Goal: Information Seeking & Learning: Learn about a topic

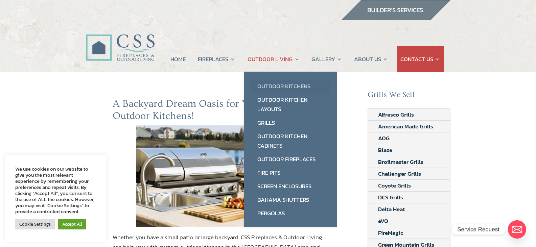
click at [285, 84] on link "Outdoor Kitchens" at bounding box center [291, 87] width 80 height 14
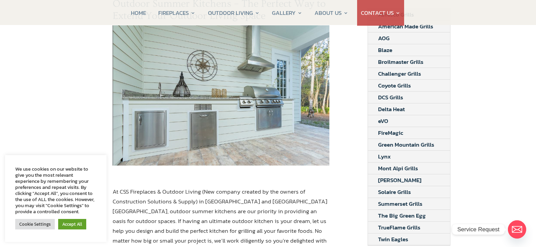
scroll to position [102, 0]
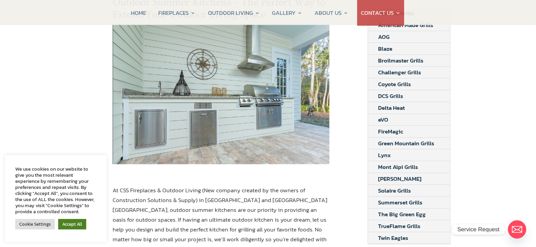
click at [73, 225] on link "Accept All" at bounding box center [72, 224] width 28 height 10
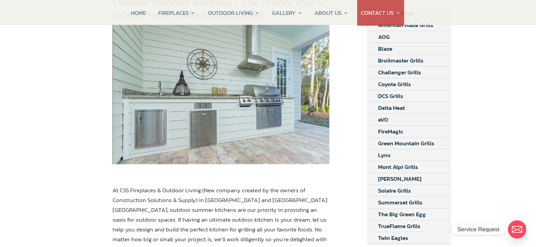
scroll to position [0, 0]
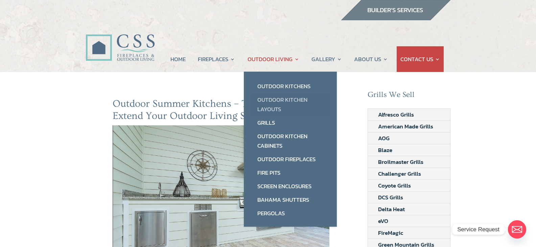
click at [274, 102] on link "Outdoor Kitchen Layouts" at bounding box center [291, 104] width 80 height 23
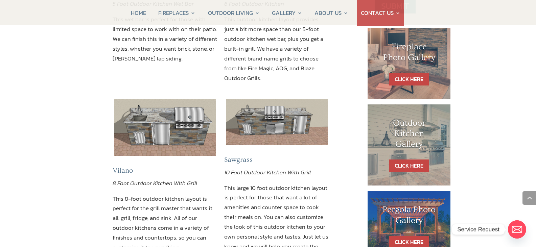
scroll to position [372, 0]
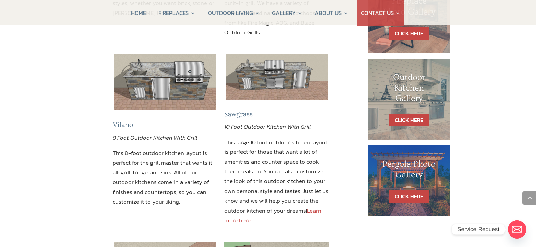
click at [316, 206] on link "Learn more here." at bounding box center [272, 215] width 97 height 19
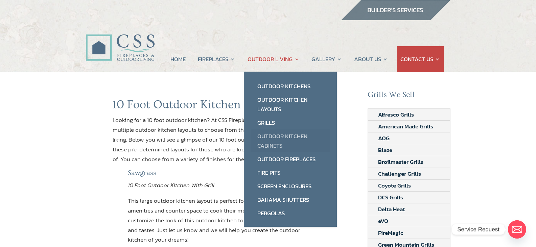
click at [278, 136] on link "Outdoor Kitchen Cabinets" at bounding box center [291, 141] width 80 height 23
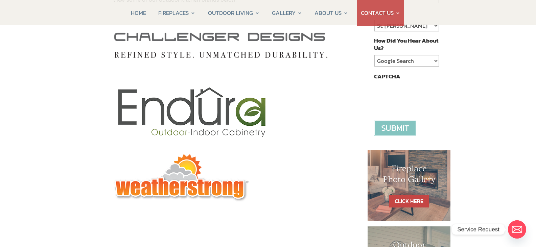
scroll to position [305, 0]
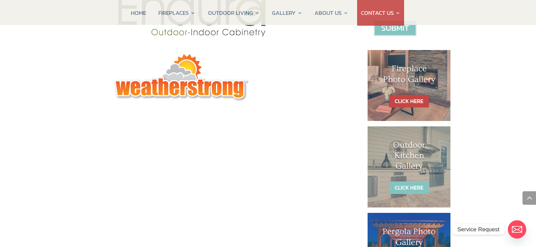
click at [424, 185] on link "CLICK HERE" at bounding box center [410, 188] width 40 height 13
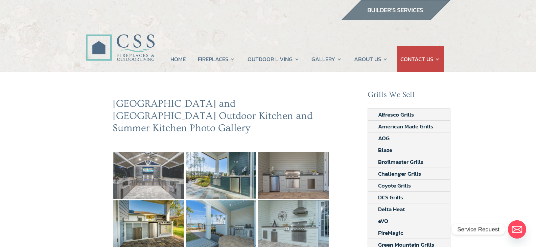
click at [159, 163] on img at bounding box center [148, 175] width 71 height 47
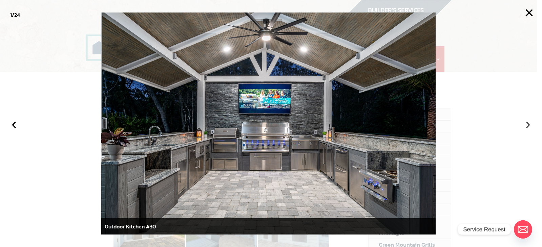
click at [525, 126] on button "›" at bounding box center [527, 123] width 15 height 15
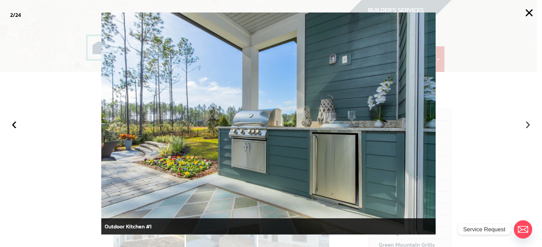
click at [525, 126] on button "›" at bounding box center [527, 123] width 15 height 15
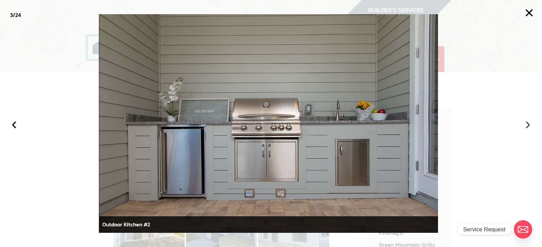
click at [525, 126] on button "›" at bounding box center [527, 123] width 15 height 15
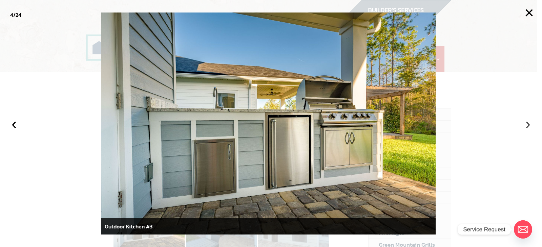
click at [525, 126] on button "›" at bounding box center [527, 123] width 15 height 15
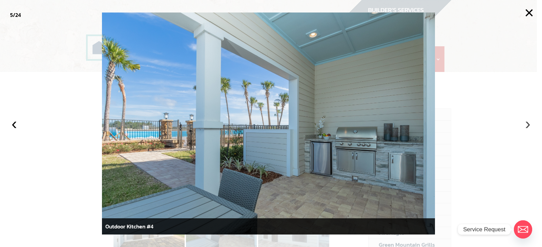
click at [524, 126] on button "›" at bounding box center [527, 123] width 15 height 15
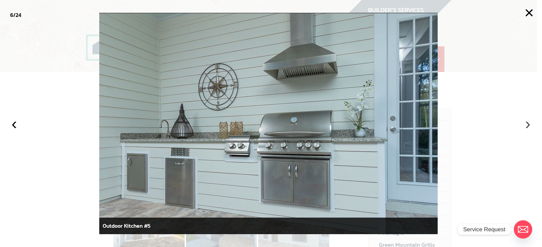
click at [524, 126] on button "›" at bounding box center [527, 123] width 15 height 15
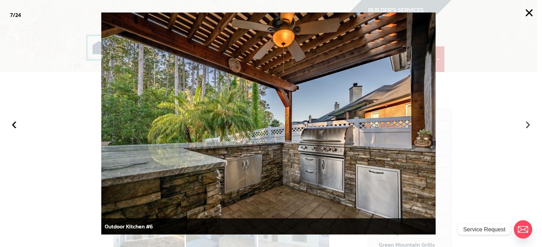
click at [524, 126] on button "›" at bounding box center [527, 123] width 15 height 15
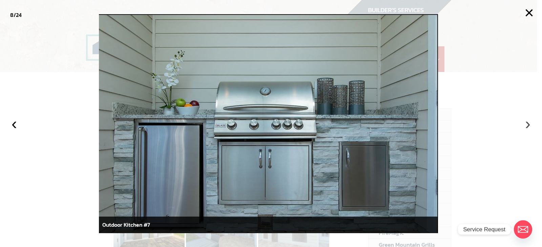
click at [524, 126] on button "›" at bounding box center [527, 123] width 15 height 15
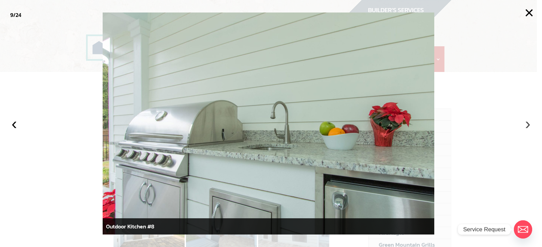
click at [524, 126] on button "›" at bounding box center [527, 123] width 15 height 15
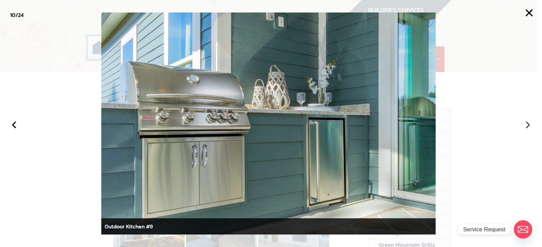
click at [524, 126] on button "›" at bounding box center [527, 123] width 15 height 15
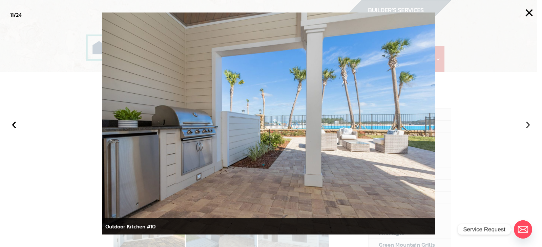
click at [524, 126] on button "›" at bounding box center [527, 123] width 15 height 15
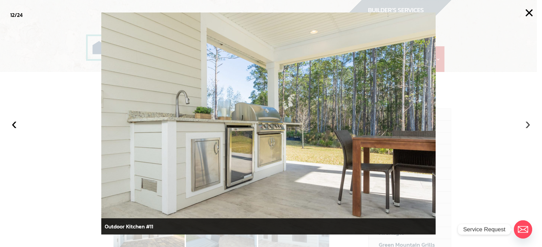
click at [524, 126] on button "›" at bounding box center [527, 123] width 15 height 15
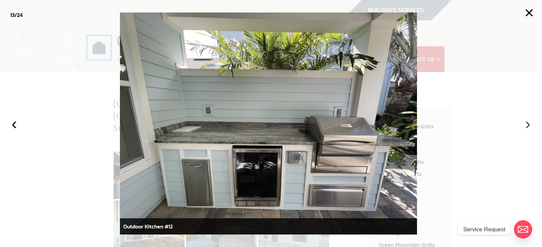
click at [524, 126] on button "›" at bounding box center [527, 123] width 15 height 15
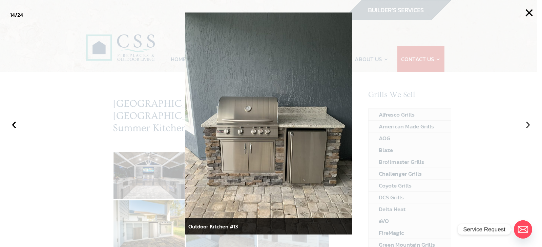
click at [524, 126] on button "›" at bounding box center [527, 123] width 15 height 15
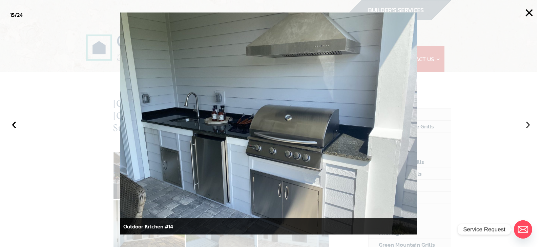
click at [524, 126] on button "›" at bounding box center [527, 123] width 15 height 15
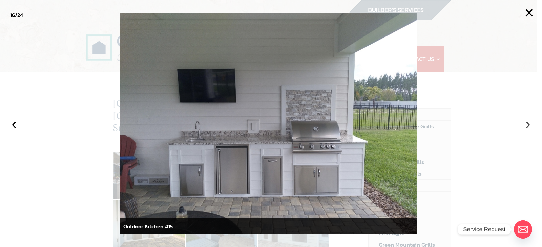
click at [524, 126] on button "›" at bounding box center [527, 123] width 15 height 15
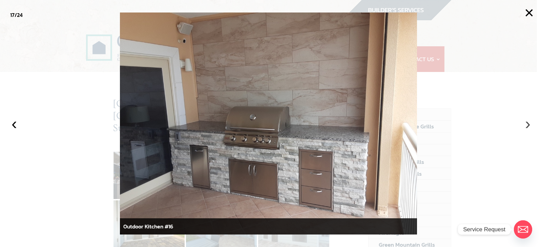
click at [524, 126] on button "›" at bounding box center [527, 123] width 15 height 15
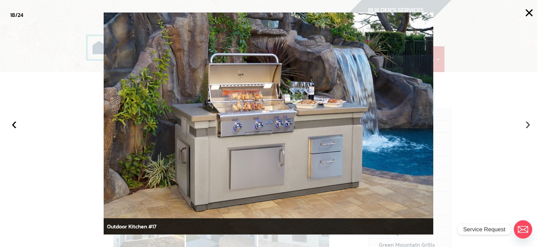
click at [524, 126] on button "›" at bounding box center [527, 123] width 15 height 15
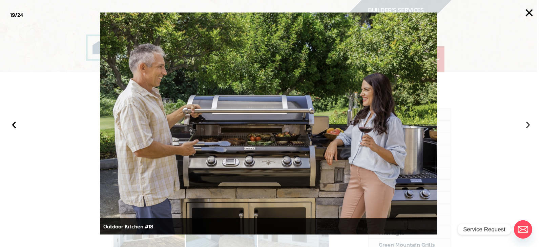
click at [524, 126] on button "›" at bounding box center [527, 123] width 15 height 15
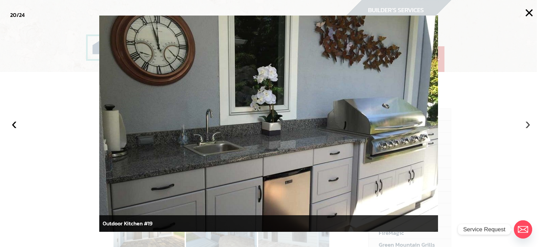
click at [524, 126] on button "›" at bounding box center [527, 123] width 15 height 15
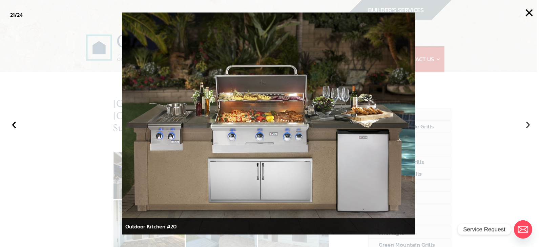
click at [524, 127] on button "›" at bounding box center [527, 123] width 15 height 15
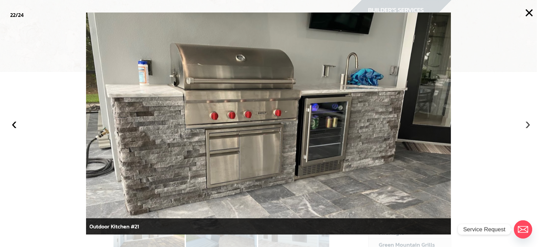
click at [527, 129] on button "›" at bounding box center [527, 123] width 15 height 15
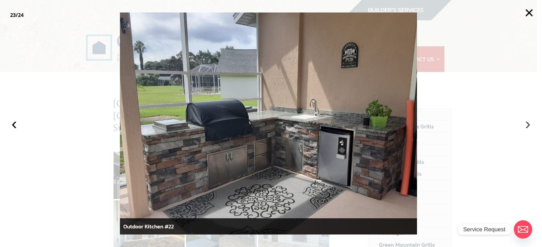
click at [527, 129] on button "›" at bounding box center [527, 123] width 15 height 15
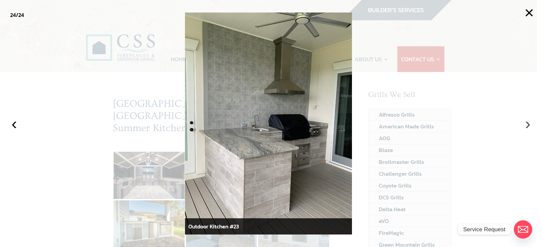
click at [527, 129] on button "›" at bounding box center [527, 123] width 15 height 15
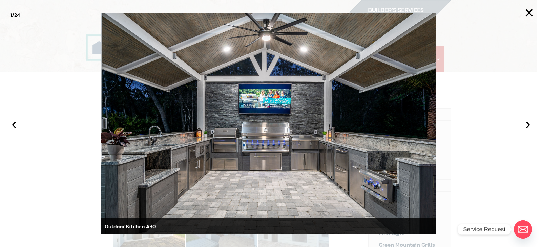
click at [522, 137] on div at bounding box center [271, 123] width 542 height 247
